Goal: Task Accomplishment & Management: Complete application form

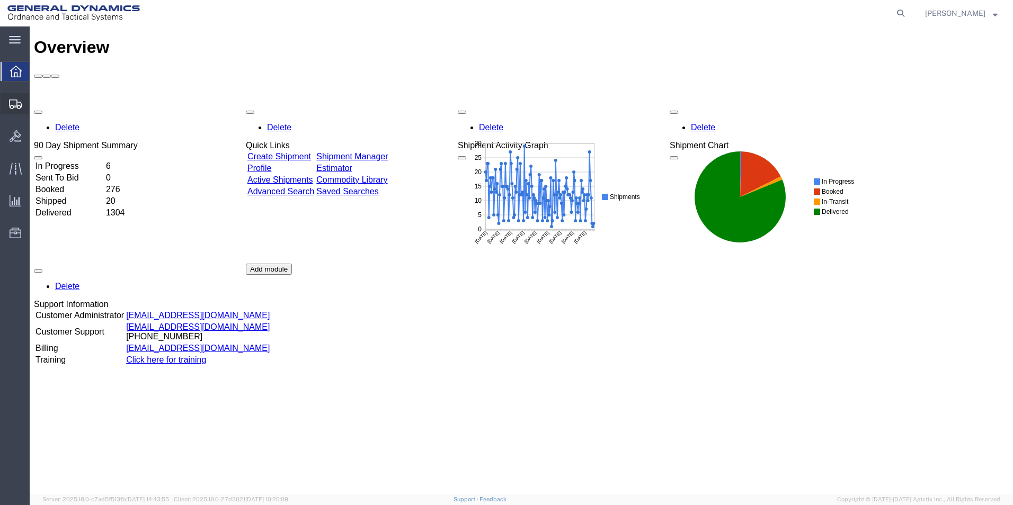
click at [0, 0] on span "Create from Template" at bounding box center [0, 0] width 0 height 0
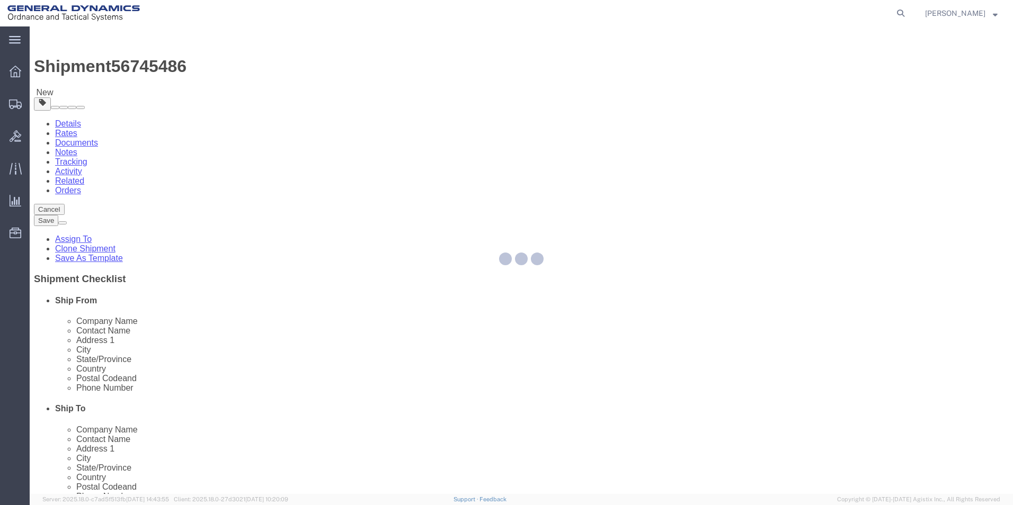
select select
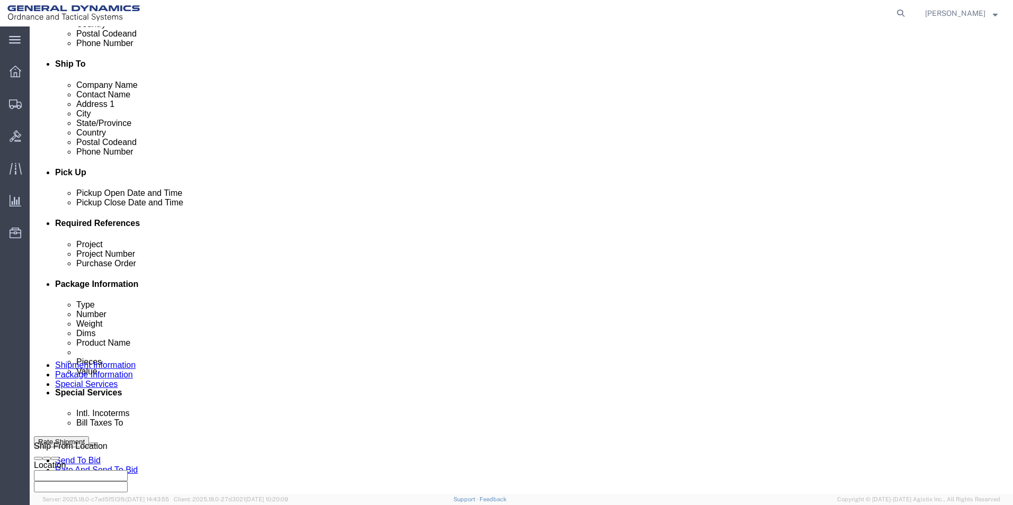
scroll to position [356, 0]
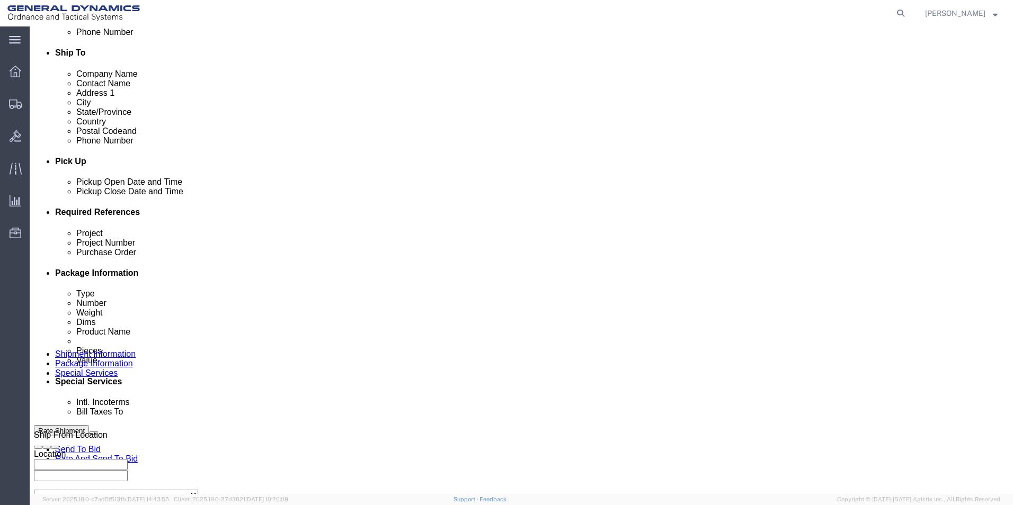
click div "Sep 08 2025 2:00 PM"
type input "1:00 PM"
click button "Apply"
click input "text"
type input "M795"
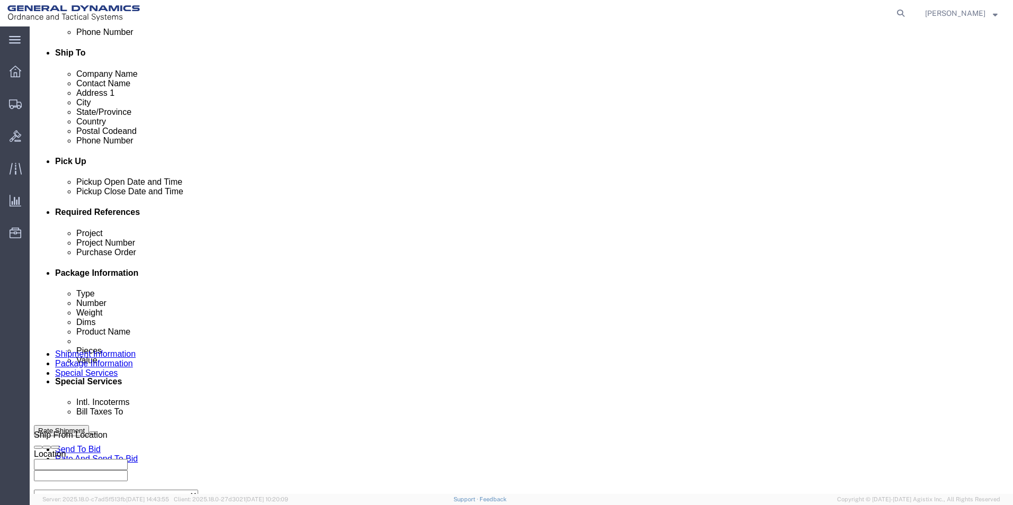
click input "text"
type input "35000056"
click input "text"
type input "W15QKN19D0084"
click h3 "Leg 1"
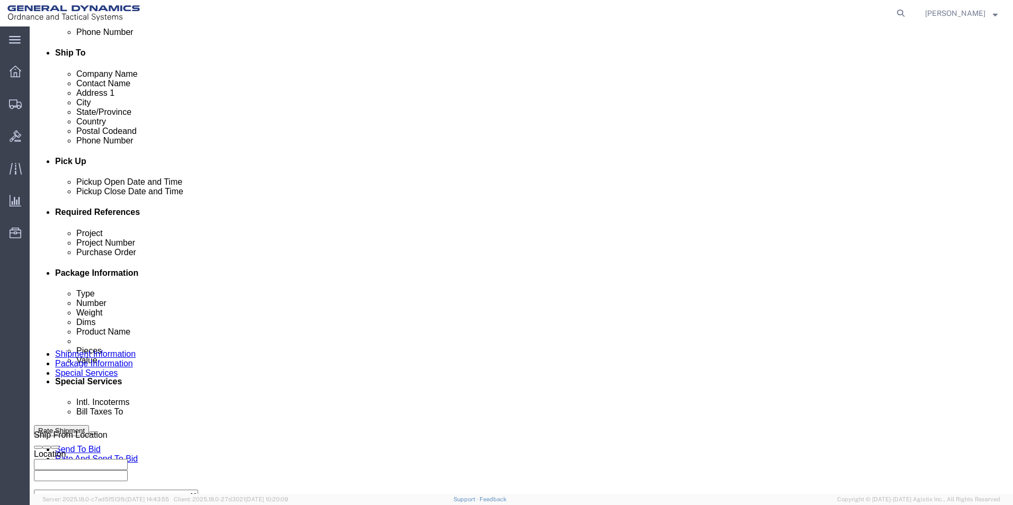
scroll to position [442, 0]
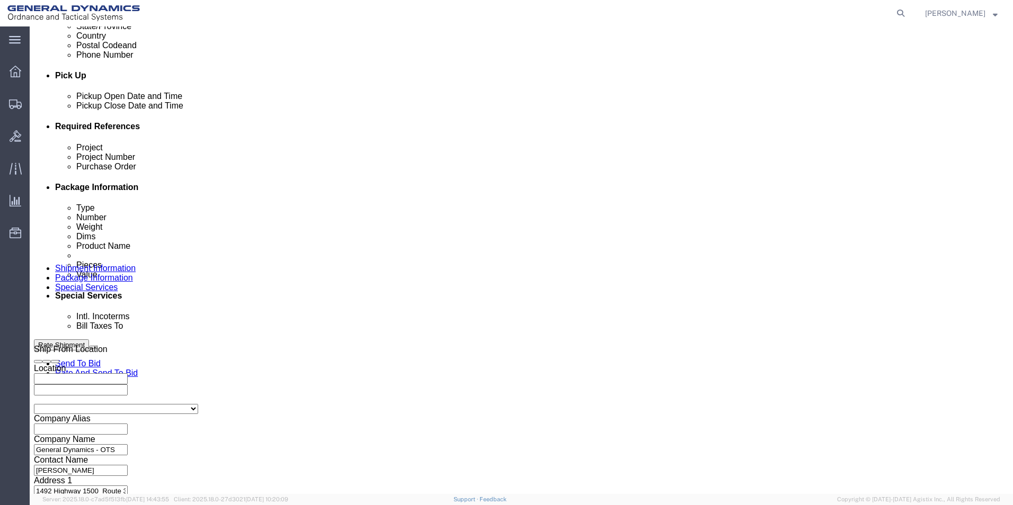
click button "Continue"
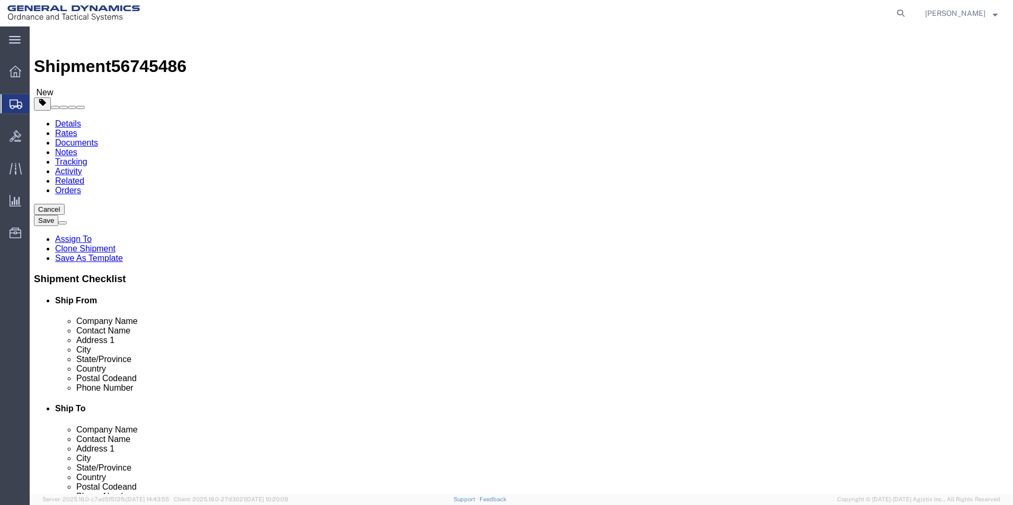
click button "Continue"
click button "Rate Shipment"
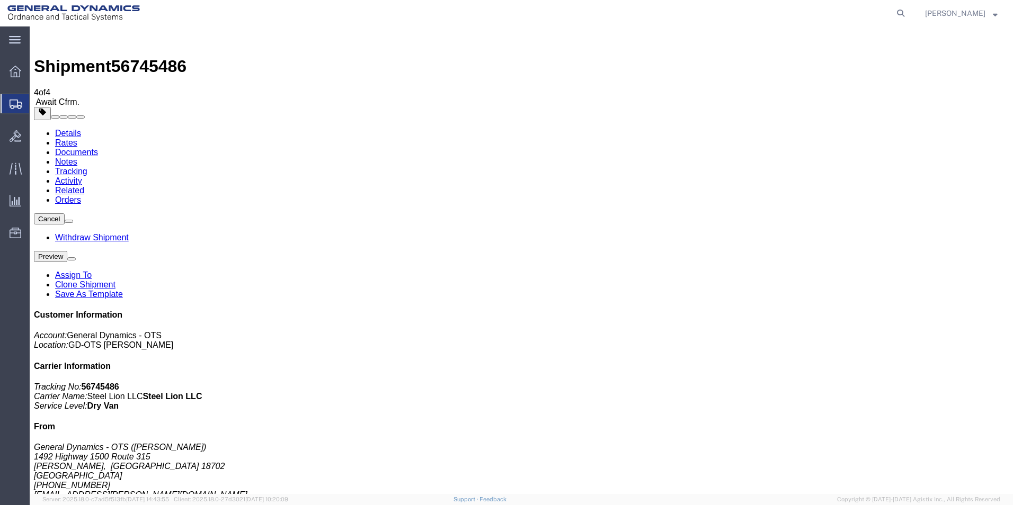
click at [115, 280] on link "Clone Shipment" at bounding box center [85, 284] width 60 height 9
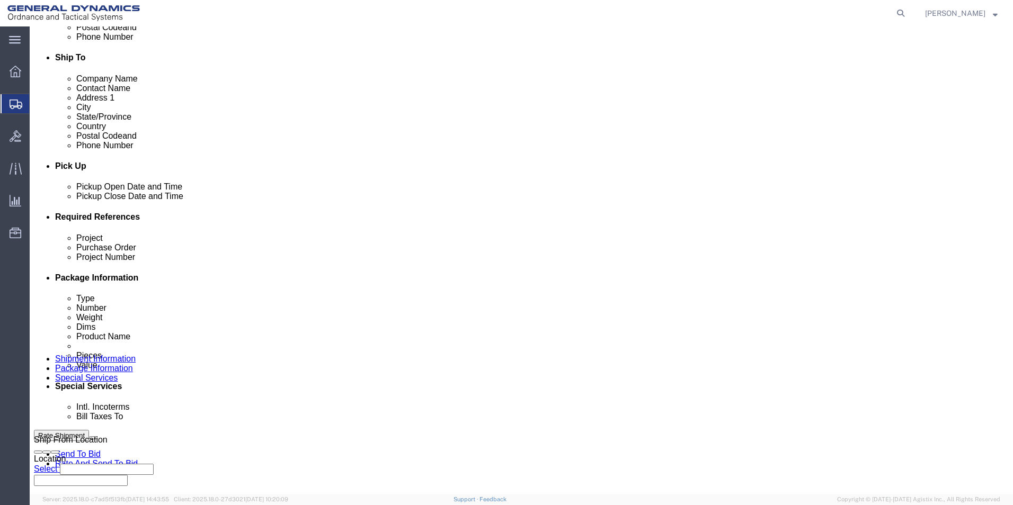
scroll to position [354, 0]
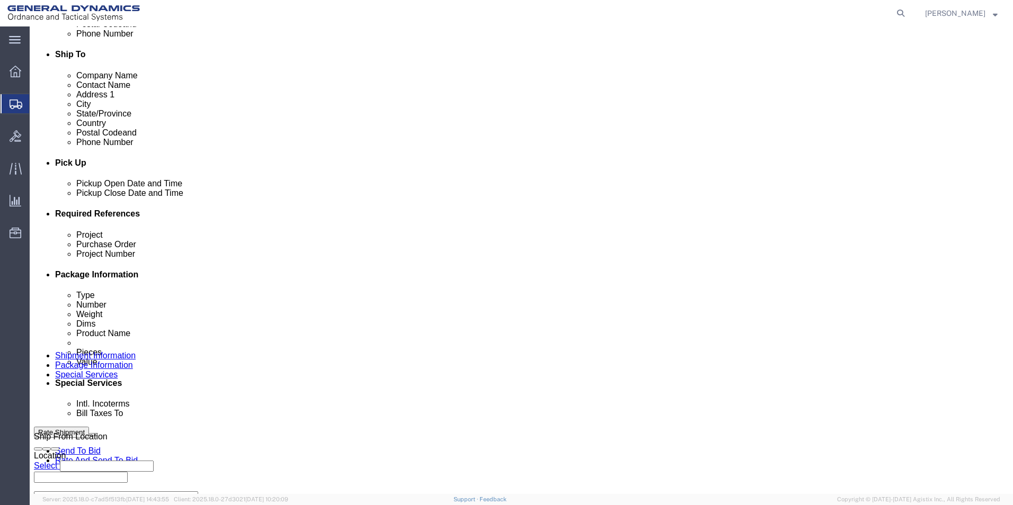
click div "Sep 08 2025 1:00 PM"
type input "2:00 PM"
click button "Apply"
click button "Rate Shipment"
